Goal: Transaction & Acquisition: Purchase product/service

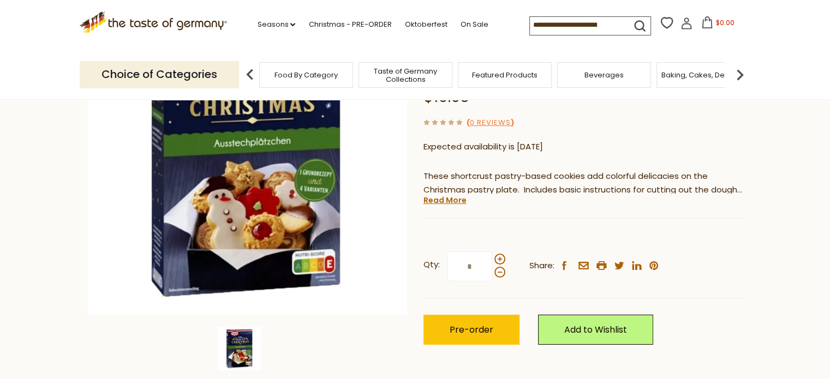
scroll to position [164, 0]
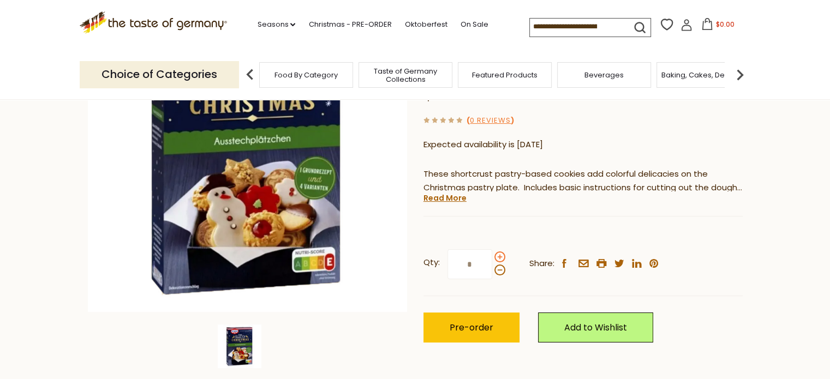
click at [497, 252] on span at bounding box center [499, 257] width 11 height 11
click at [492, 249] on input "*" at bounding box center [469, 264] width 45 height 30
click at [497, 252] on span at bounding box center [499, 257] width 11 height 11
click at [492, 249] on input "*" at bounding box center [469, 264] width 45 height 30
click at [497, 252] on span at bounding box center [499, 257] width 11 height 11
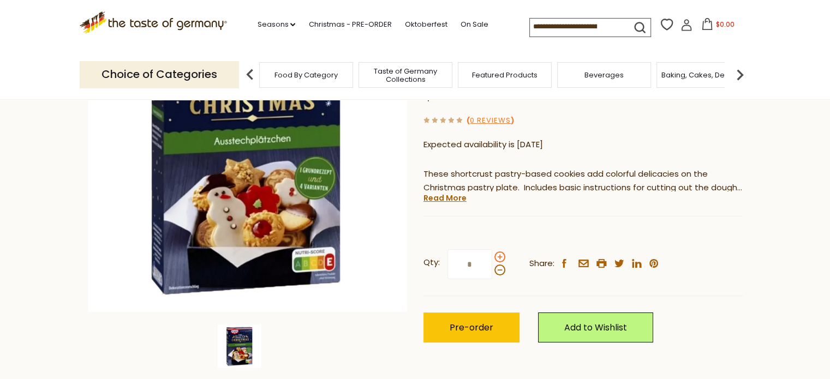
click at [492, 249] on input "*" at bounding box center [469, 264] width 45 height 30
click at [497, 252] on span at bounding box center [499, 257] width 11 height 11
click at [492, 249] on input "*" at bounding box center [469, 264] width 45 height 30
click at [497, 252] on span at bounding box center [499, 257] width 11 height 11
click at [492, 249] on input "*" at bounding box center [469, 264] width 45 height 30
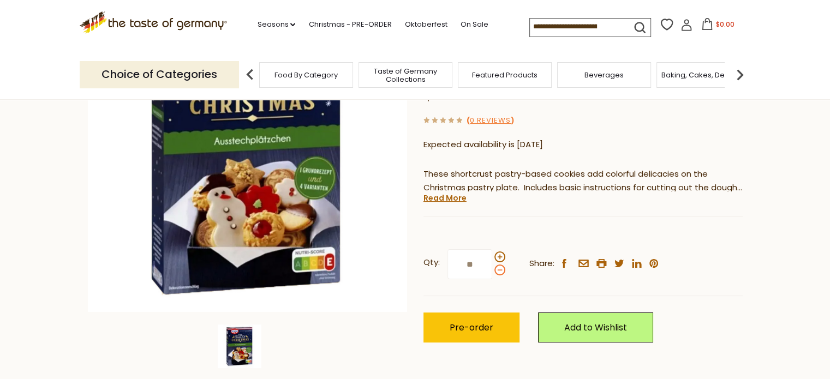
click at [496, 265] on span at bounding box center [499, 270] width 11 height 11
click at [492, 249] on input "**" at bounding box center [469, 264] width 45 height 30
click at [496, 265] on span at bounding box center [499, 270] width 11 height 11
click at [492, 249] on input "*" at bounding box center [469, 264] width 45 height 30
click at [496, 265] on span at bounding box center [499, 270] width 11 height 11
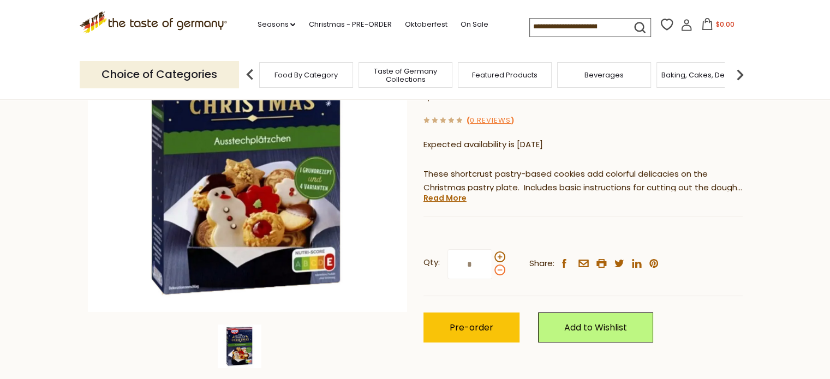
click at [492, 249] on input "*" at bounding box center [469, 264] width 45 height 30
click at [499, 252] on span at bounding box center [499, 257] width 11 height 11
click at [492, 249] on input "*" at bounding box center [469, 264] width 45 height 30
type input "*"
click at [482, 321] on span "Pre-order" at bounding box center [472, 327] width 44 height 13
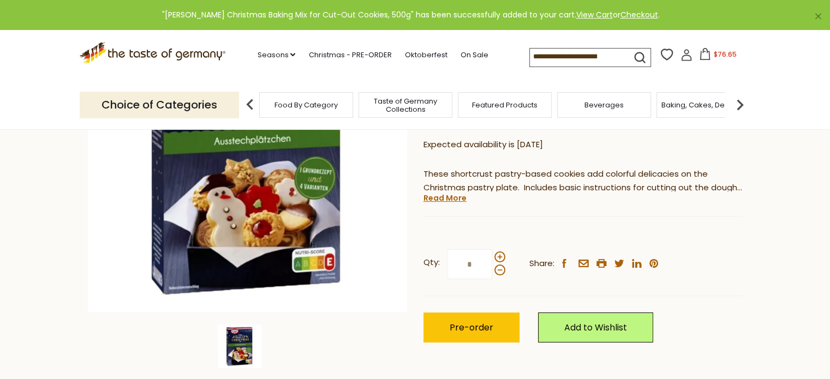
click at [300, 105] on span "Food By Category" at bounding box center [305, 105] width 63 height 8
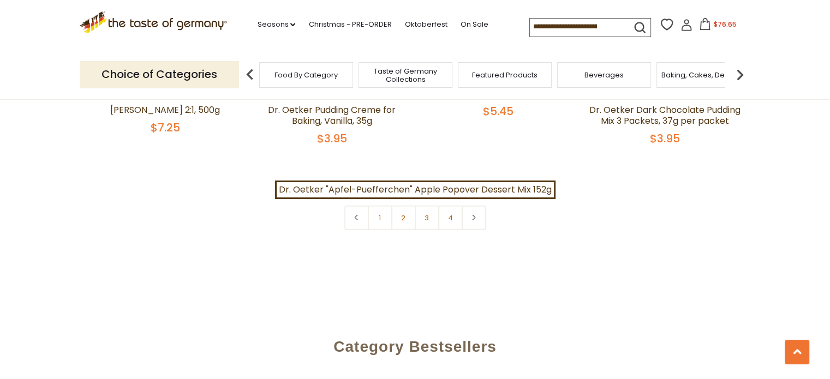
scroll to position [2510, 0]
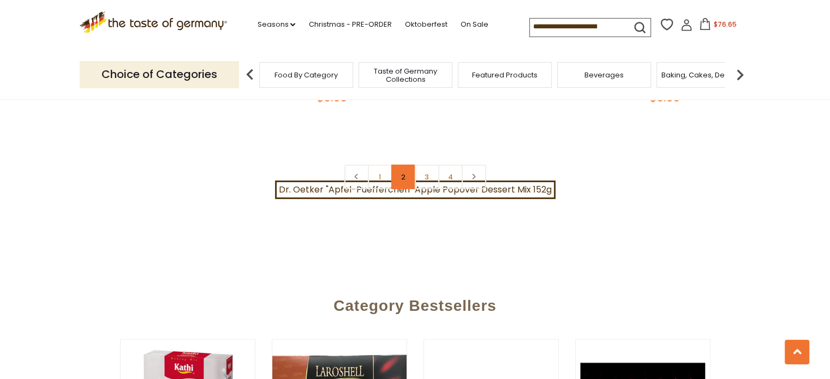
click at [405, 165] on link "2" at bounding box center [403, 177] width 25 height 25
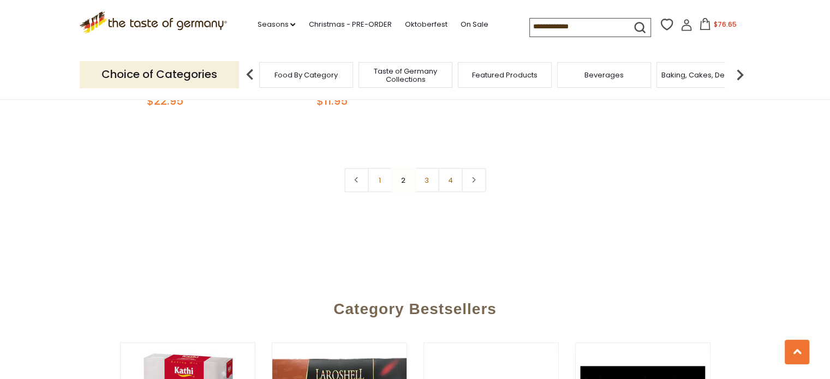
scroll to position [2564, 0]
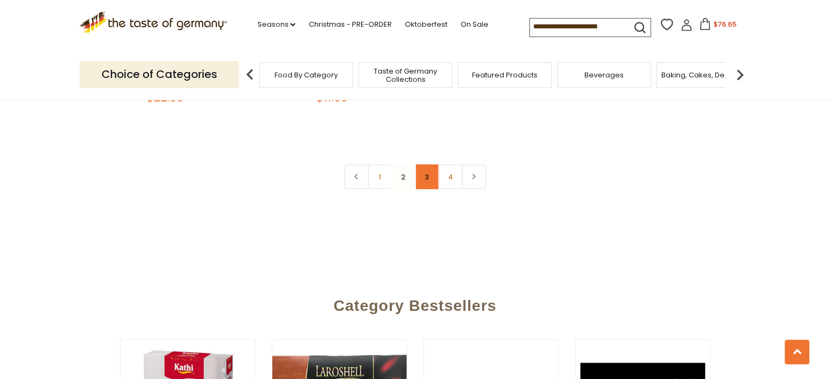
click at [428, 165] on link "3" at bounding box center [427, 177] width 25 height 25
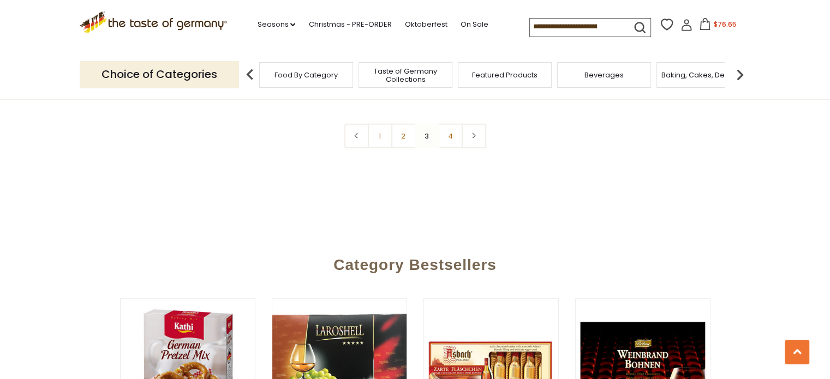
scroll to position [2516, 0]
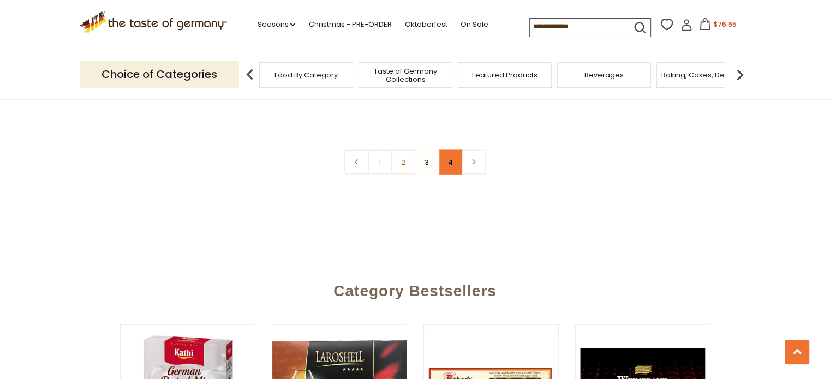
click at [450, 154] on link "4" at bounding box center [450, 162] width 25 height 25
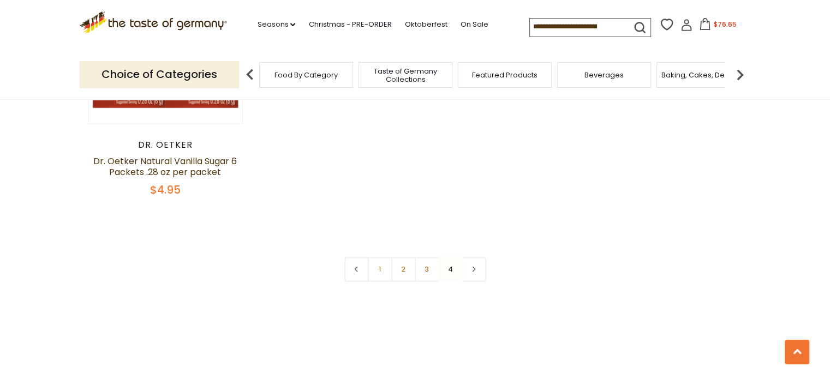
scroll to position [1643, 0]
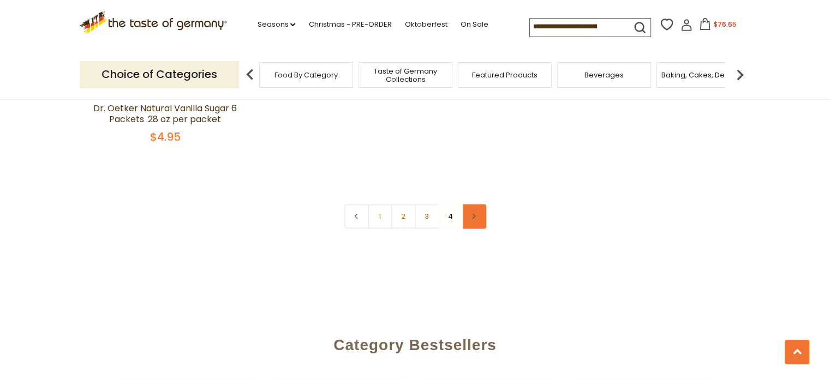
click at [478, 209] on link at bounding box center [474, 216] width 25 height 25
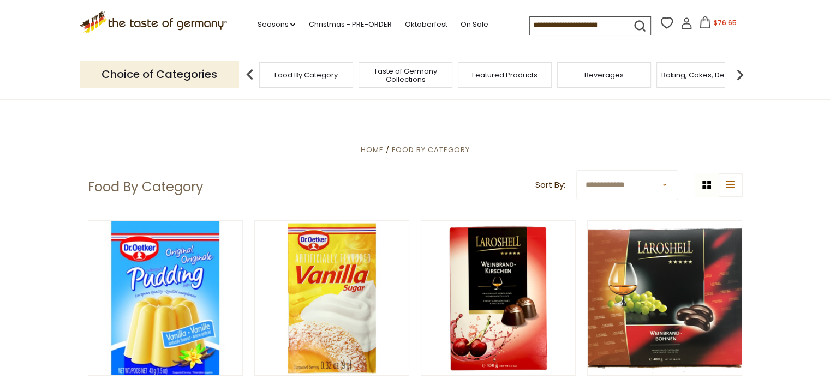
click at [302, 74] on span "Food By Category" at bounding box center [305, 75] width 63 height 8
click at [737, 74] on img at bounding box center [740, 75] width 22 height 22
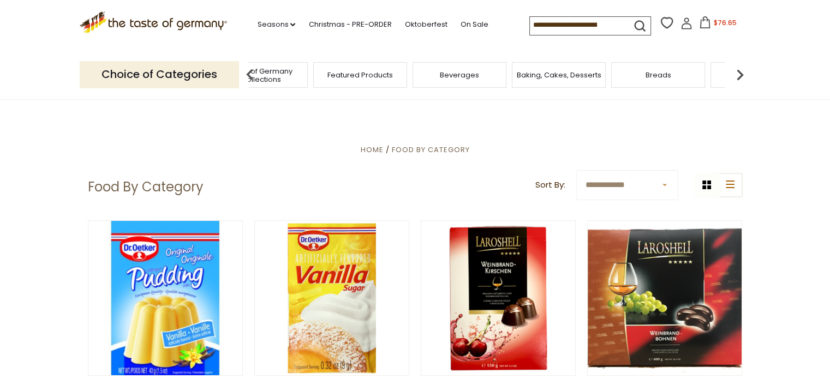
click at [737, 74] on img at bounding box center [740, 75] width 22 height 22
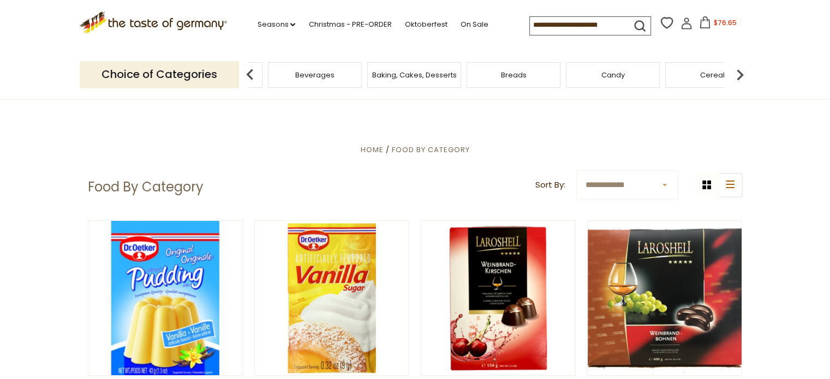
click at [737, 74] on img at bounding box center [740, 75] width 22 height 22
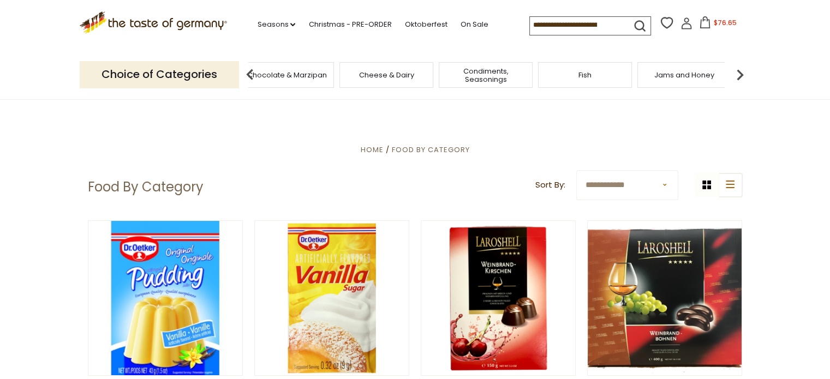
click at [495, 76] on span "Condiments, Seasonings" at bounding box center [485, 75] width 87 height 16
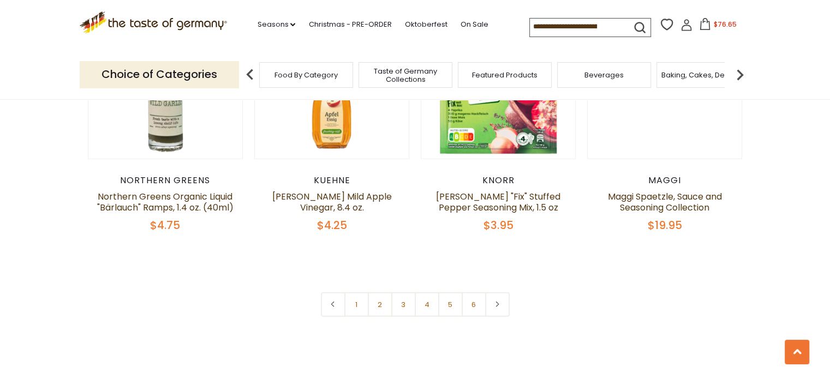
scroll to position [2562, 0]
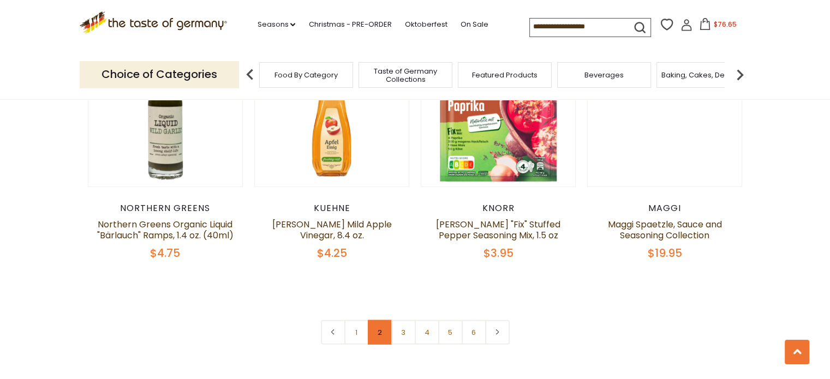
click at [379, 320] on link "2" at bounding box center [380, 332] width 25 height 25
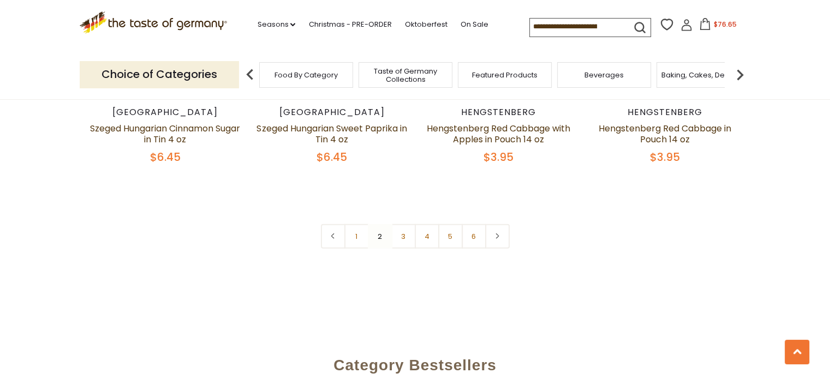
scroll to position [2669, 0]
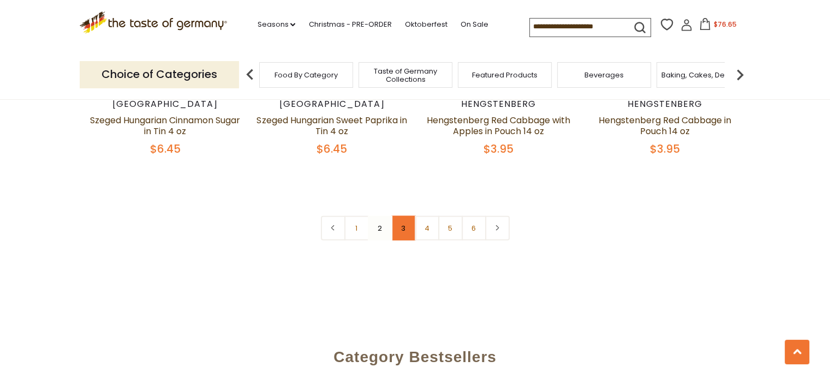
click at [401, 216] on link "3" at bounding box center [403, 228] width 25 height 25
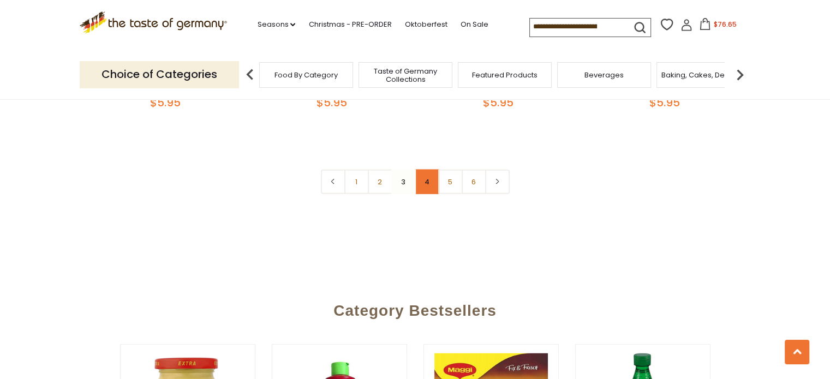
click at [430, 187] on link "4" at bounding box center [427, 182] width 25 height 25
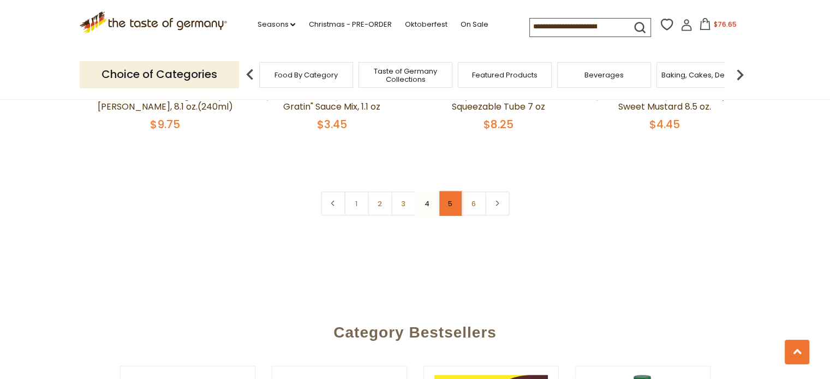
click at [452, 191] on link "5" at bounding box center [450, 203] width 25 height 25
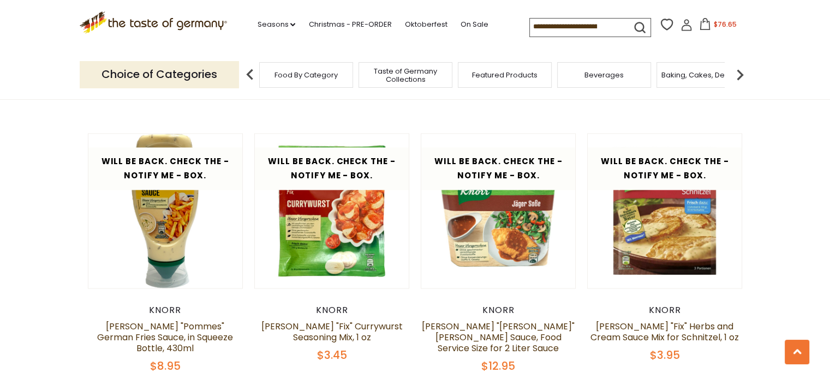
scroll to position [1905, 0]
